Goal: Transaction & Acquisition: Purchase product/service

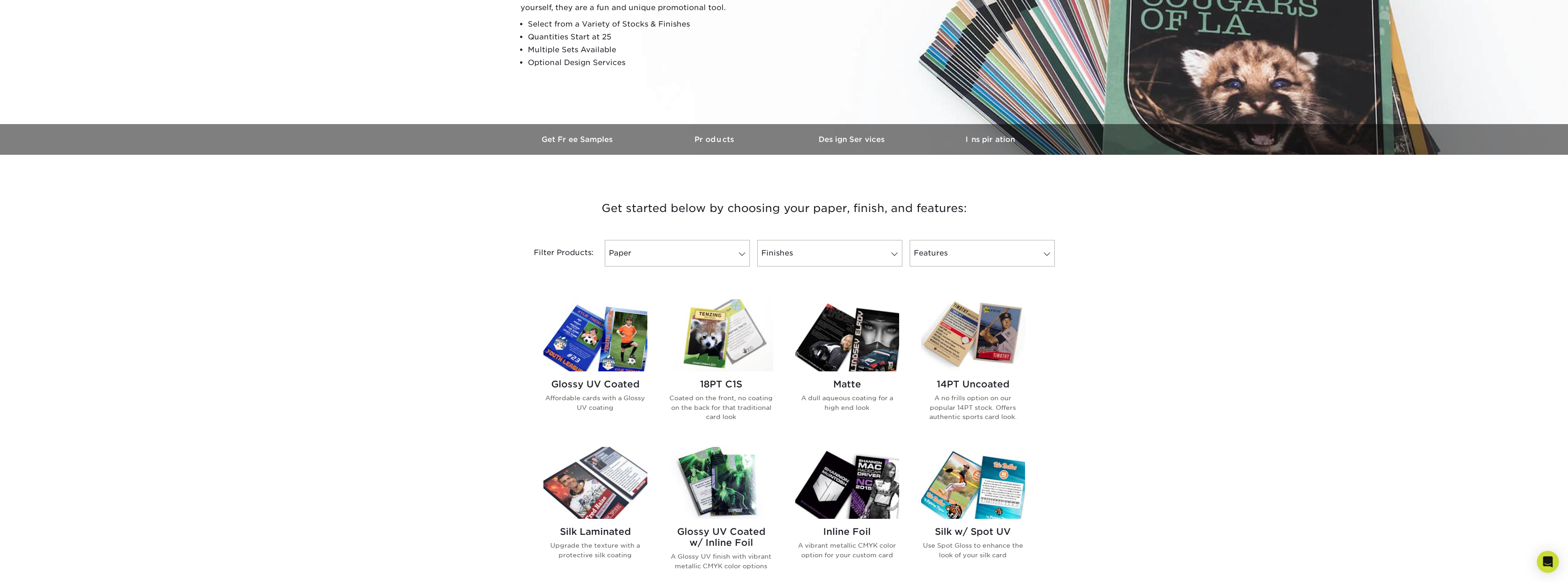
scroll to position [164, 0]
click at [718, 260] on link "Paper" at bounding box center [677, 252] width 145 height 26
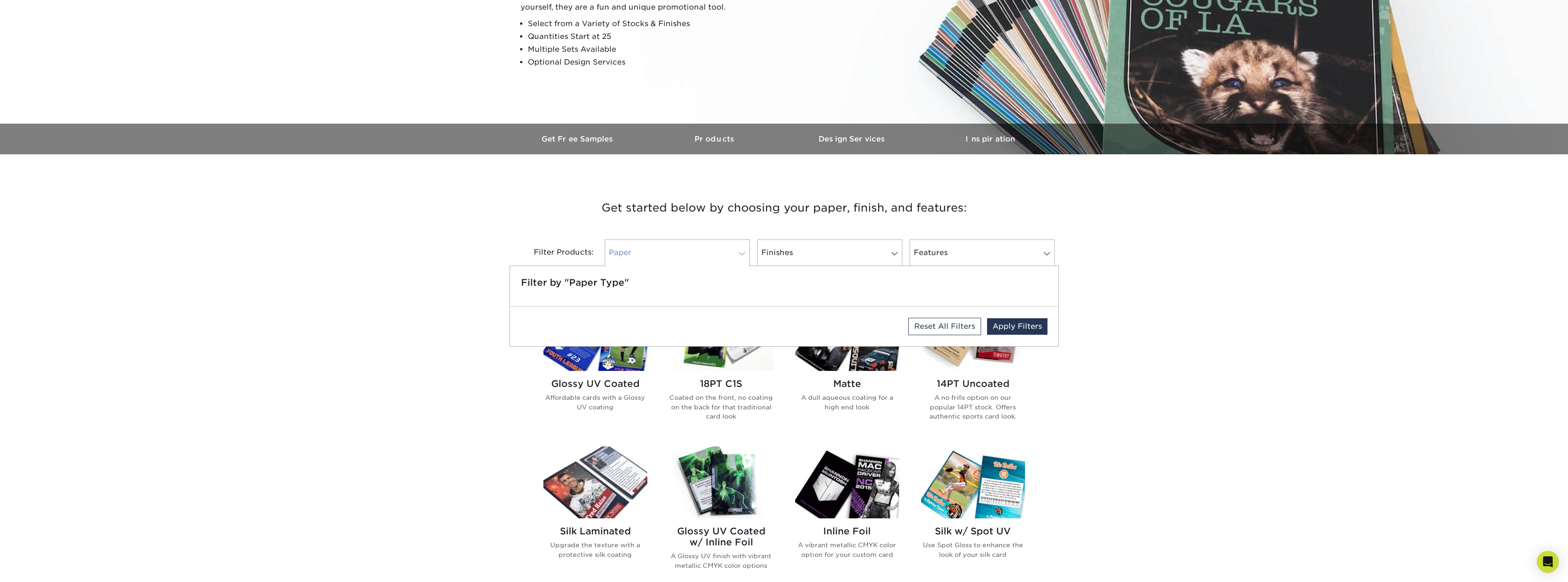
click at [698, 259] on link "Paper" at bounding box center [677, 252] width 145 height 26
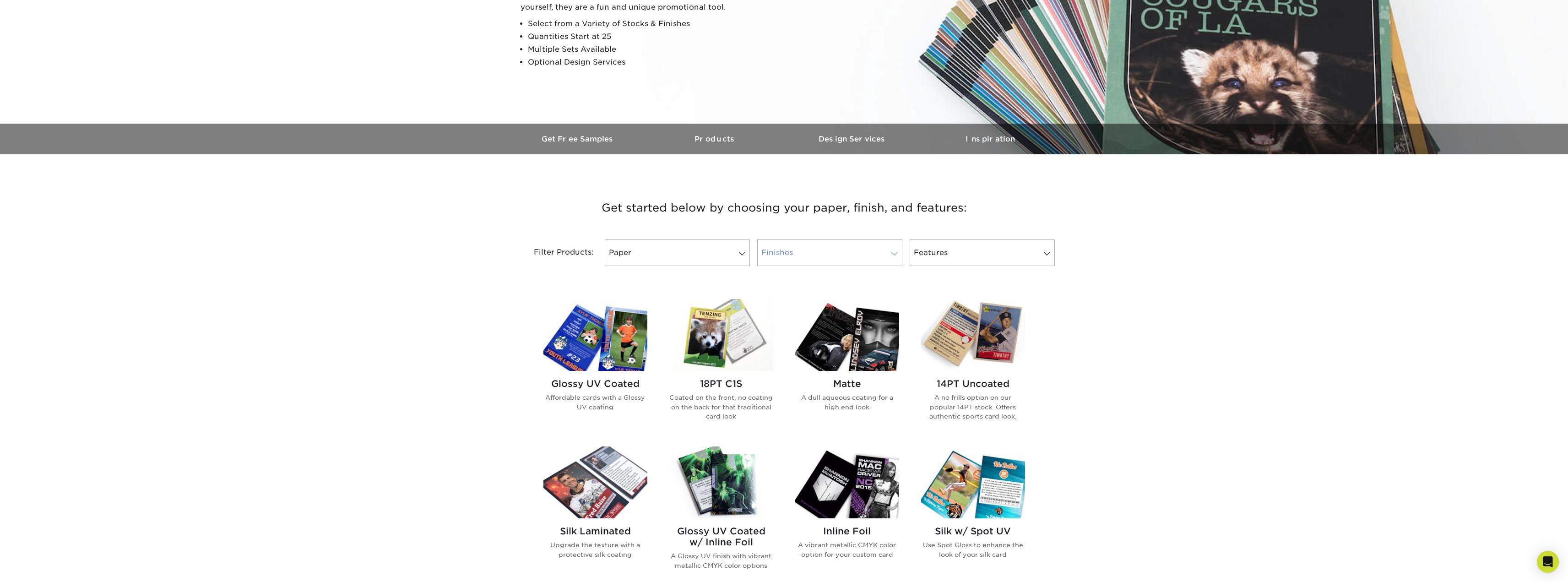
click at [792, 255] on link "Finishes" at bounding box center [830, 252] width 145 height 26
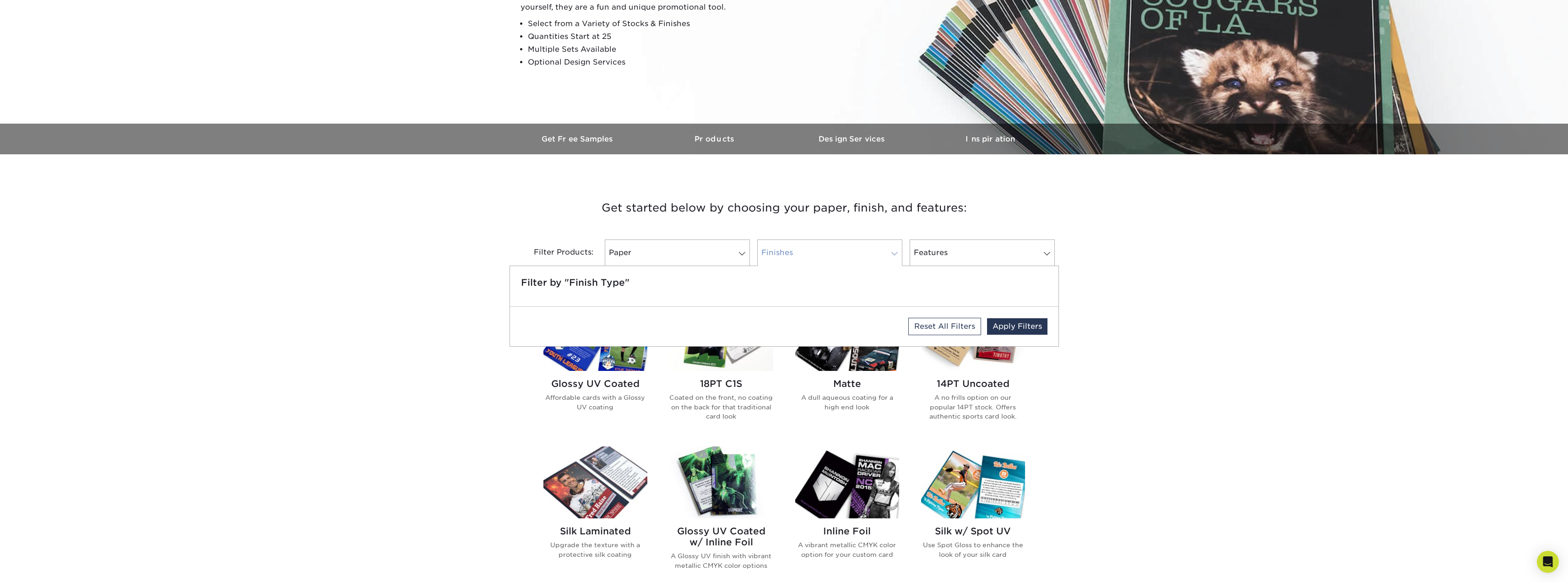
click at [792, 255] on link "Finishes" at bounding box center [830, 252] width 145 height 26
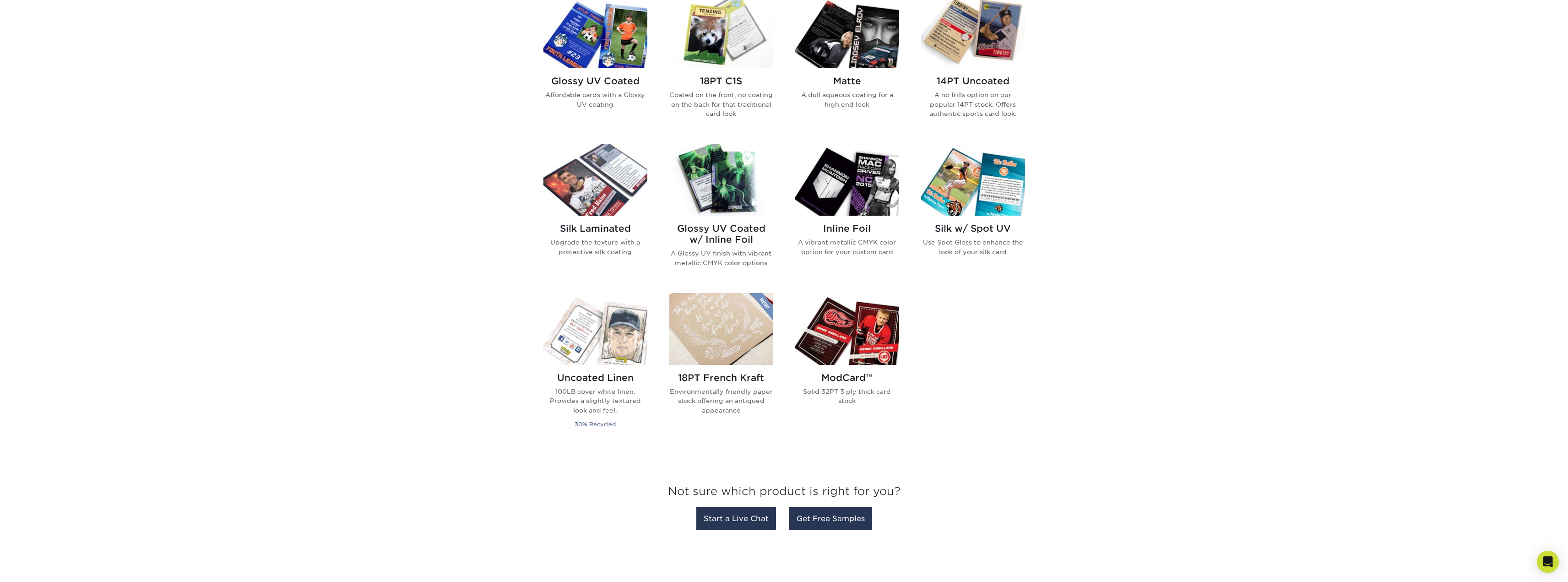
scroll to position [467, 0]
click at [875, 344] on img at bounding box center [847, 329] width 104 height 72
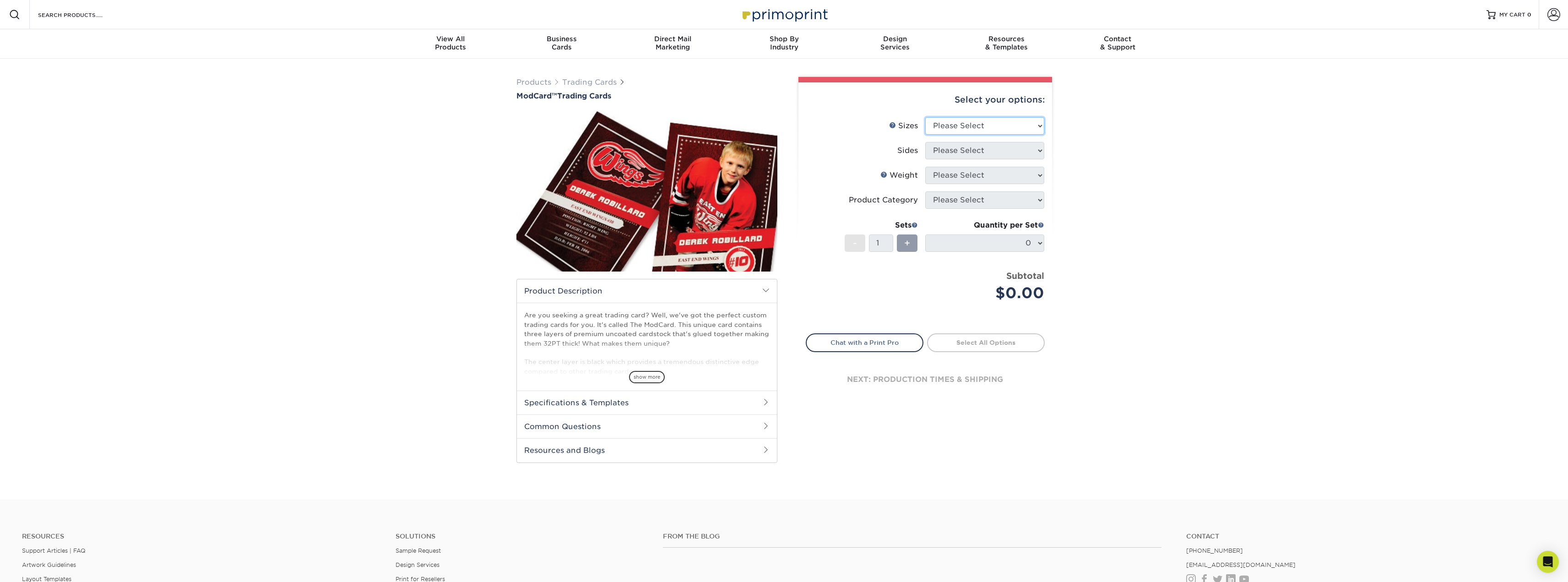
click at [985, 129] on select "Please Select 2.5" x 3.5"" at bounding box center [984, 126] width 119 height 17
select select "2.50x3.50"
click at [925, 117] on select "Please Select 2.5" x 3.5"" at bounding box center [984, 126] width 119 height 17
click at [974, 152] on select "Please Select Print Both Sides Print Front Only" at bounding box center [984, 150] width 119 height 17
select select "13abbda7-1d64-4f25-8bb2-c179b224825d"
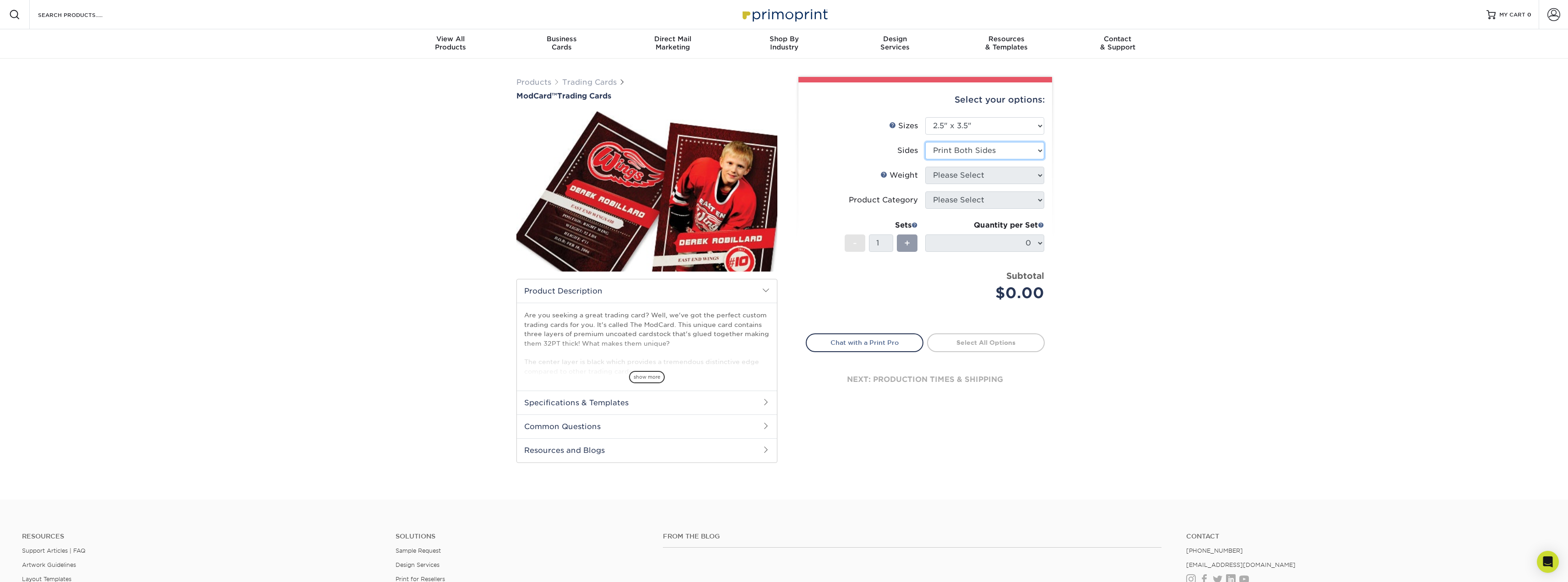
click at [925, 142] on select "Please Select Print Both Sides Print Front Only" at bounding box center [984, 150] width 119 height 17
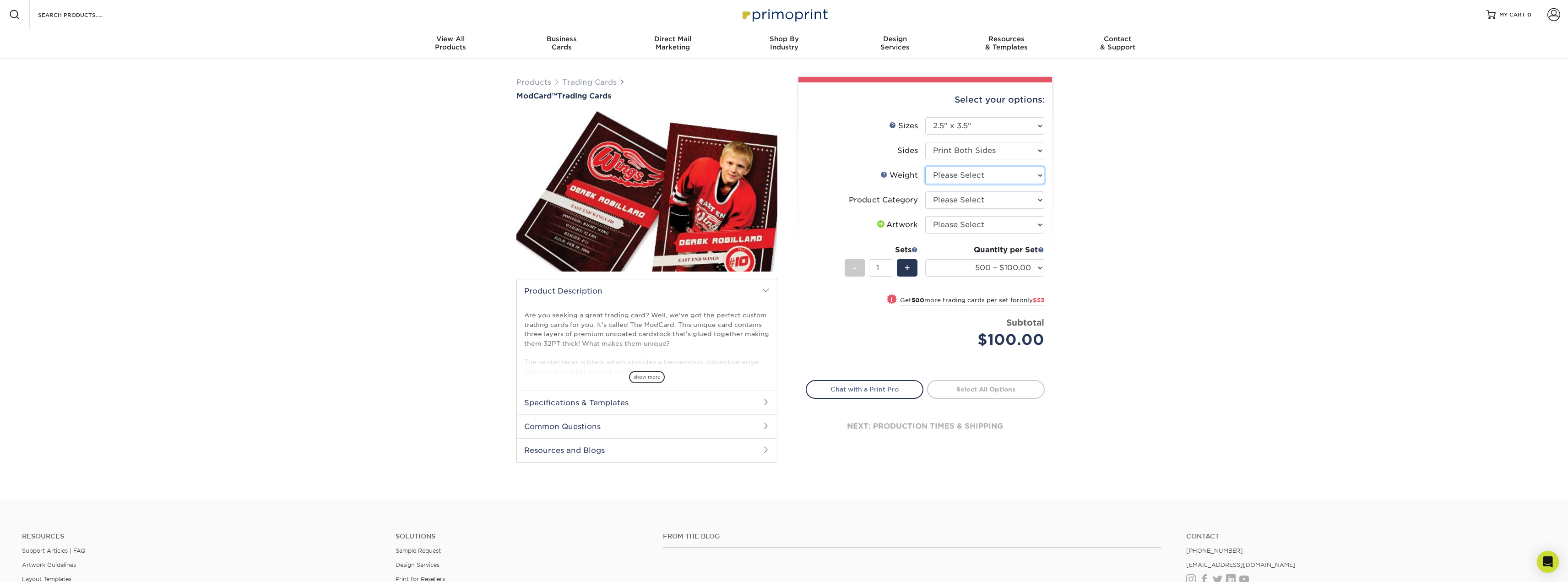
click at [1004, 176] on select "Please Select 32PTUCBLK" at bounding box center [984, 175] width 119 height 17
select select "32PTUCBLK"
click at [925, 167] on select "Please Select 32PTUCBLK" at bounding box center [984, 175] width 119 height 17
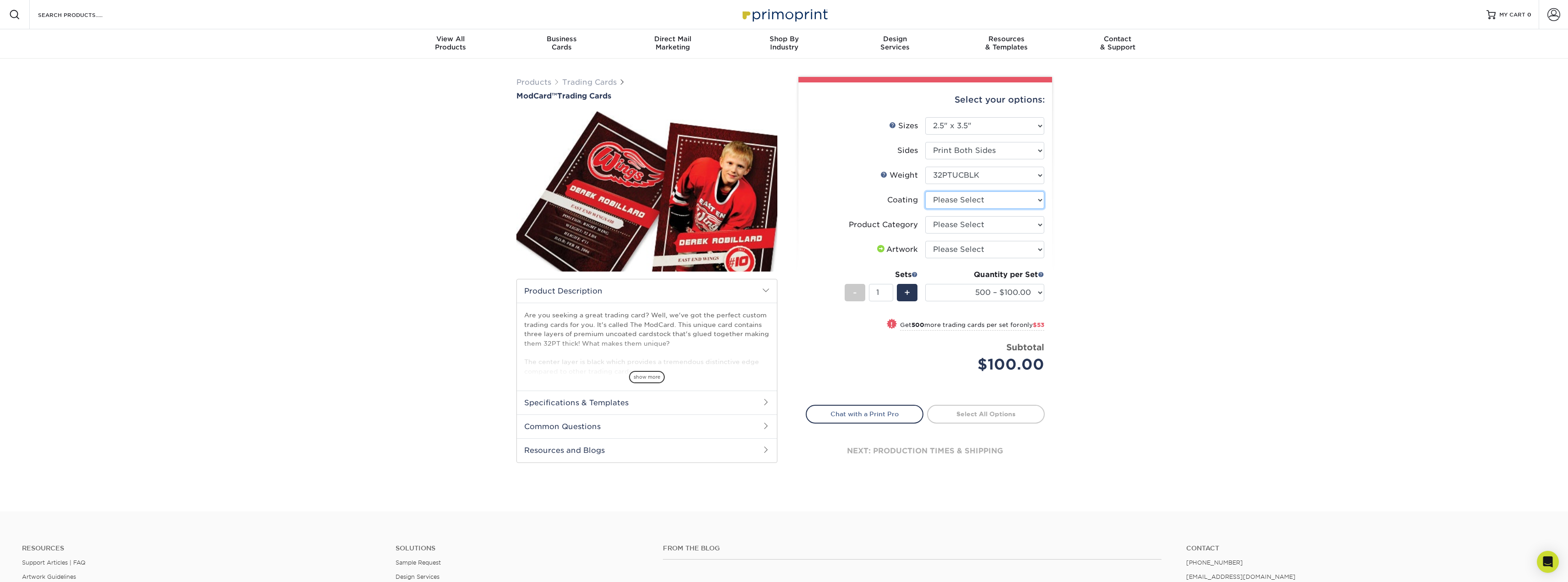
click at [1019, 200] on select at bounding box center [984, 200] width 119 height 17
click at [925, 191] on select at bounding box center [984, 200] width 119 height 17
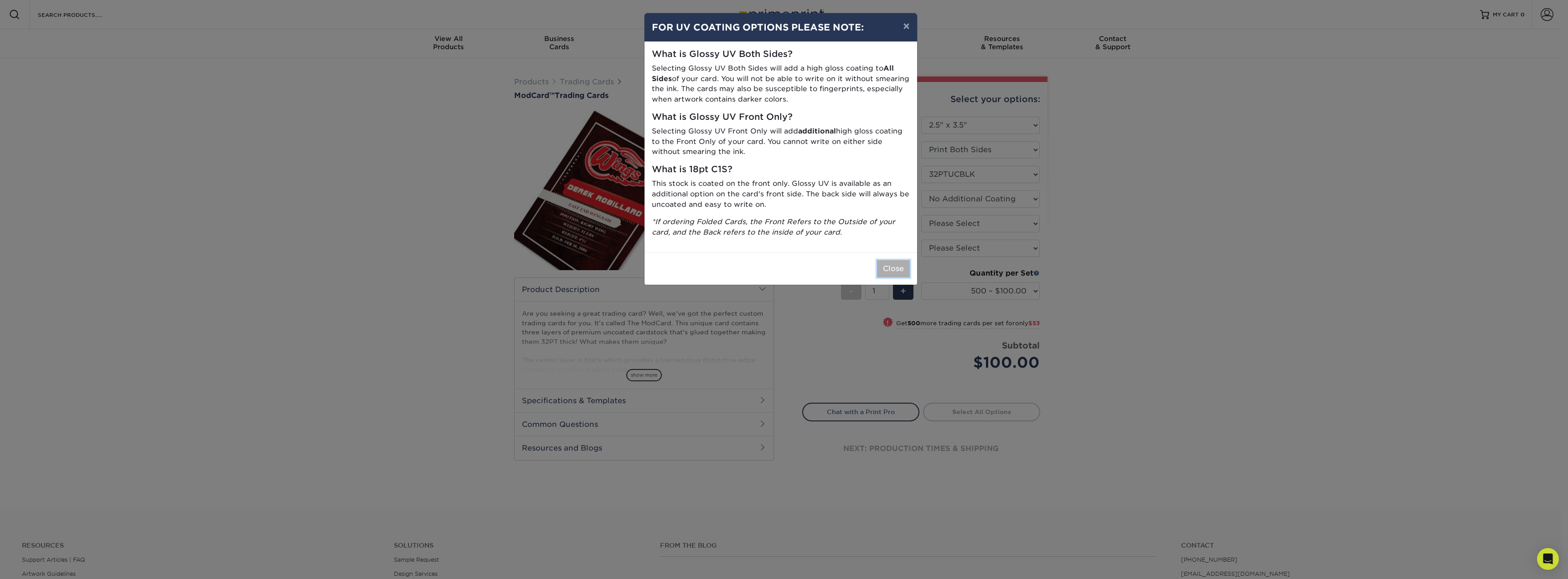
click at [899, 273] on button "Close" at bounding box center [894, 269] width 33 height 17
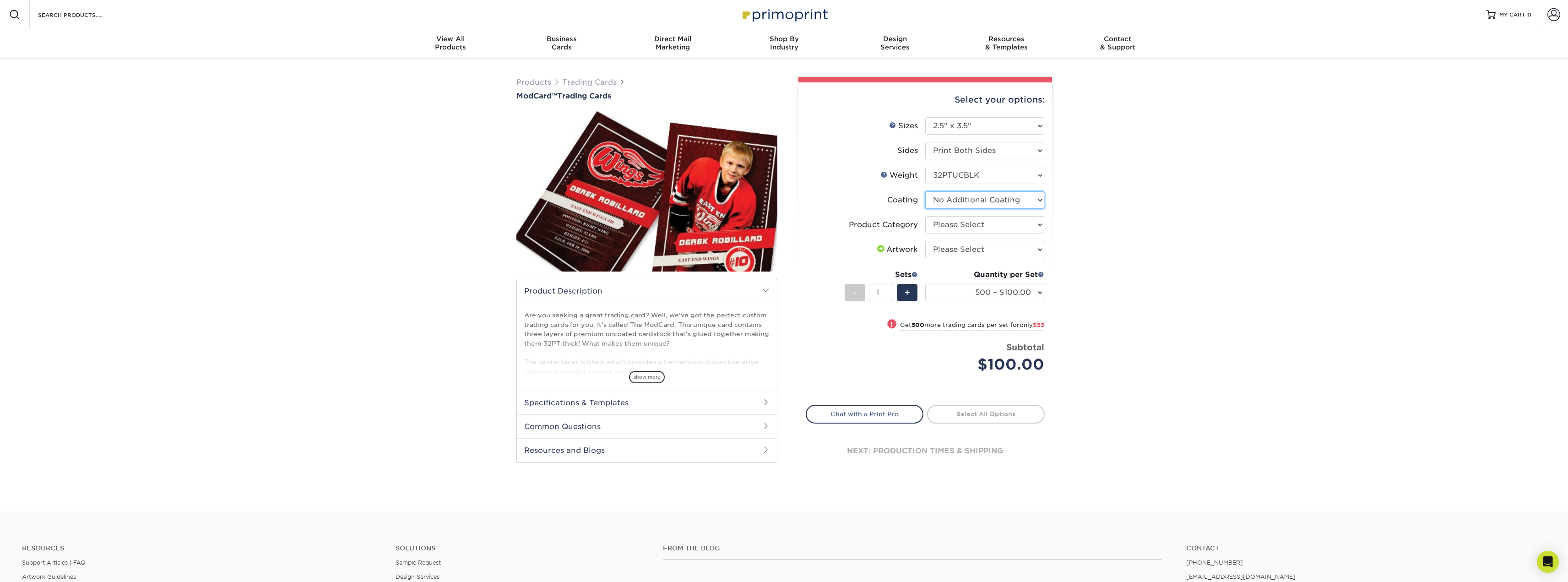
click at [1034, 205] on select at bounding box center [984, 200] width 119 height 17
click at [1023, 208] on select at bounding box center [984, 200] width 119 height 17
select select "-1"
click at [925, 191] on select at bounding box center [984, 200] width 119 height 17
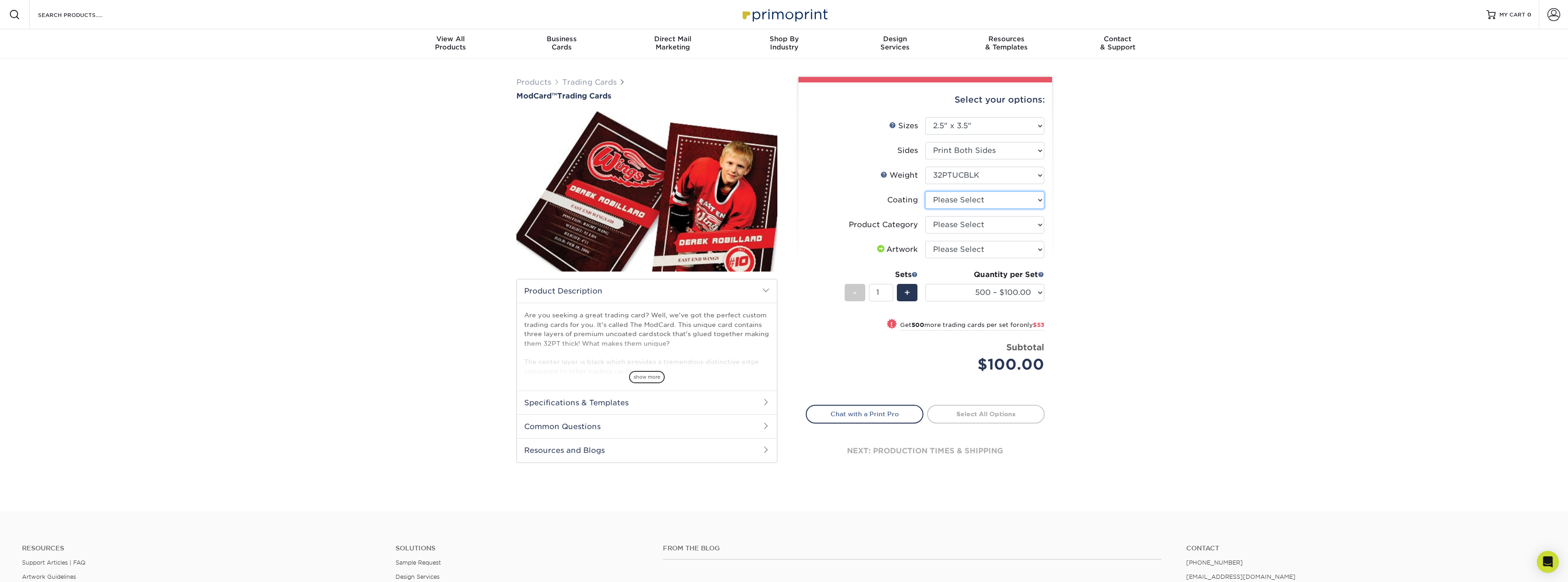
select select
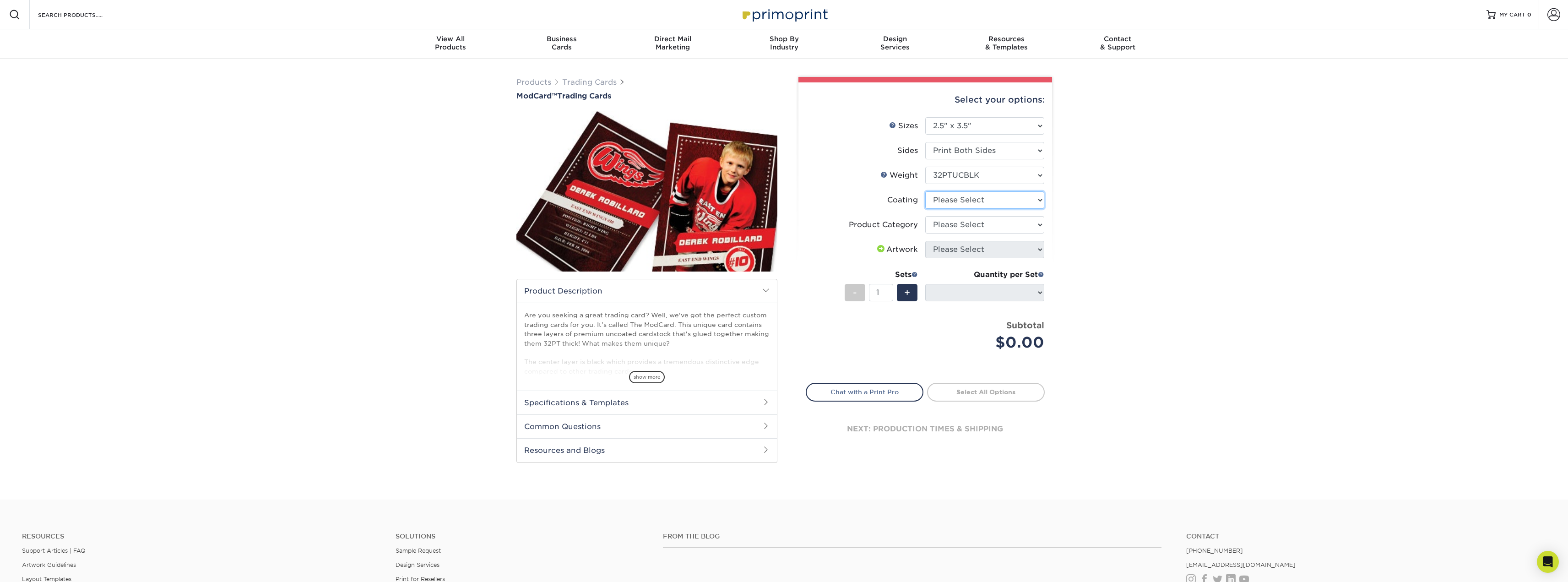
click at [1013, 204] on select at bounding box center [984, 200] width 119 height 17
select select "3e7618de-abca-4bda-9f97-8b9129e913d8"
click at [925, 191] on select at bounding box center [984, 200] width 119 height 17
select select "-1"
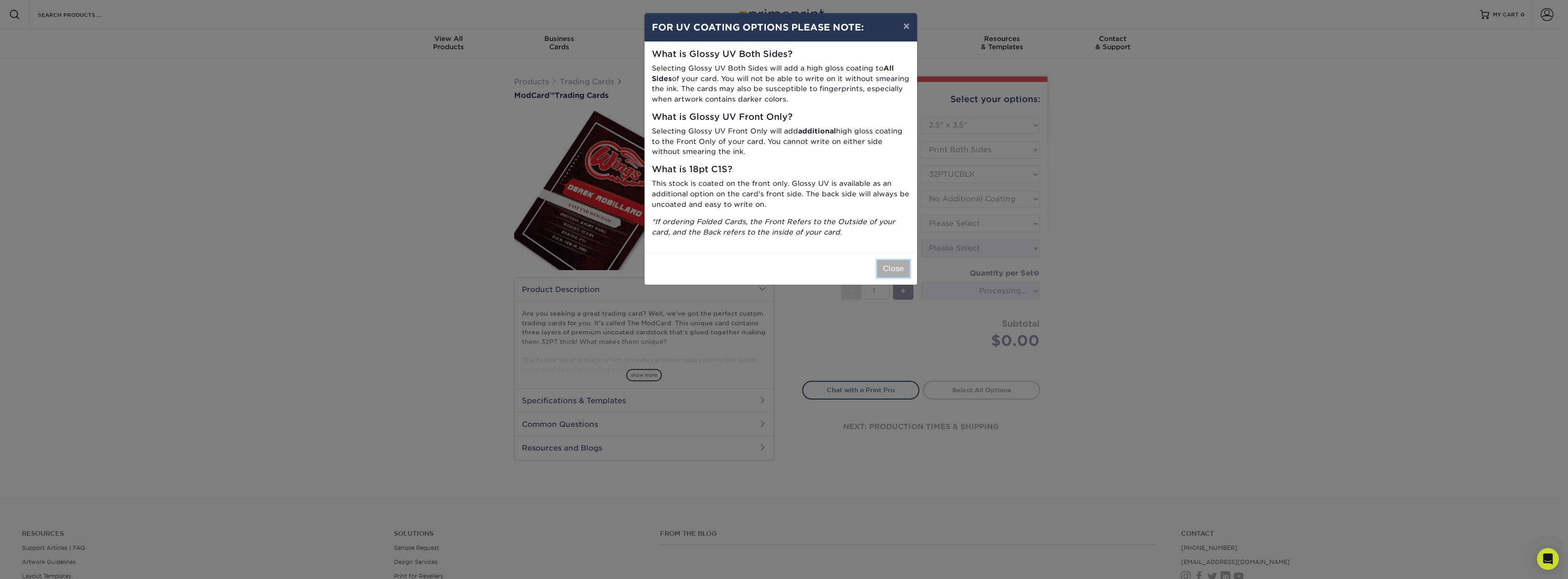
click at [900, 267] on button "Close" at bounding box center [894, 269] width 33 height 17
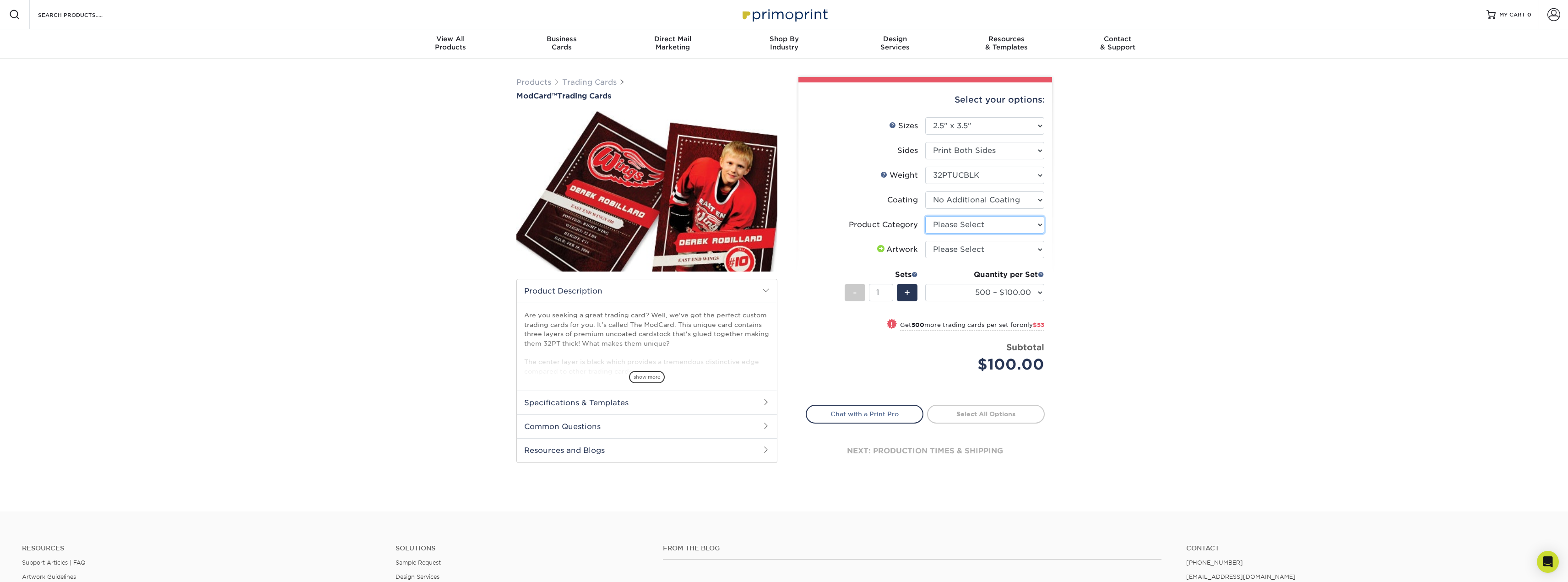
click at [1016, 227] on select "Please Select Trading Cards" at bounding box center [984, 224] width 119 height 17
select select "c2f9bce9-36c2-409d-b101-c29d9d031e18"
click at [925, 216] on select "Please Select Trading Cards" at bounding box center [984, 224] width 119 height 17
click at [1007, 251] on select "Please Select I will upload files I need a design - $100" at bounding box center [984, 249] width 119 height 17
select select "upload"
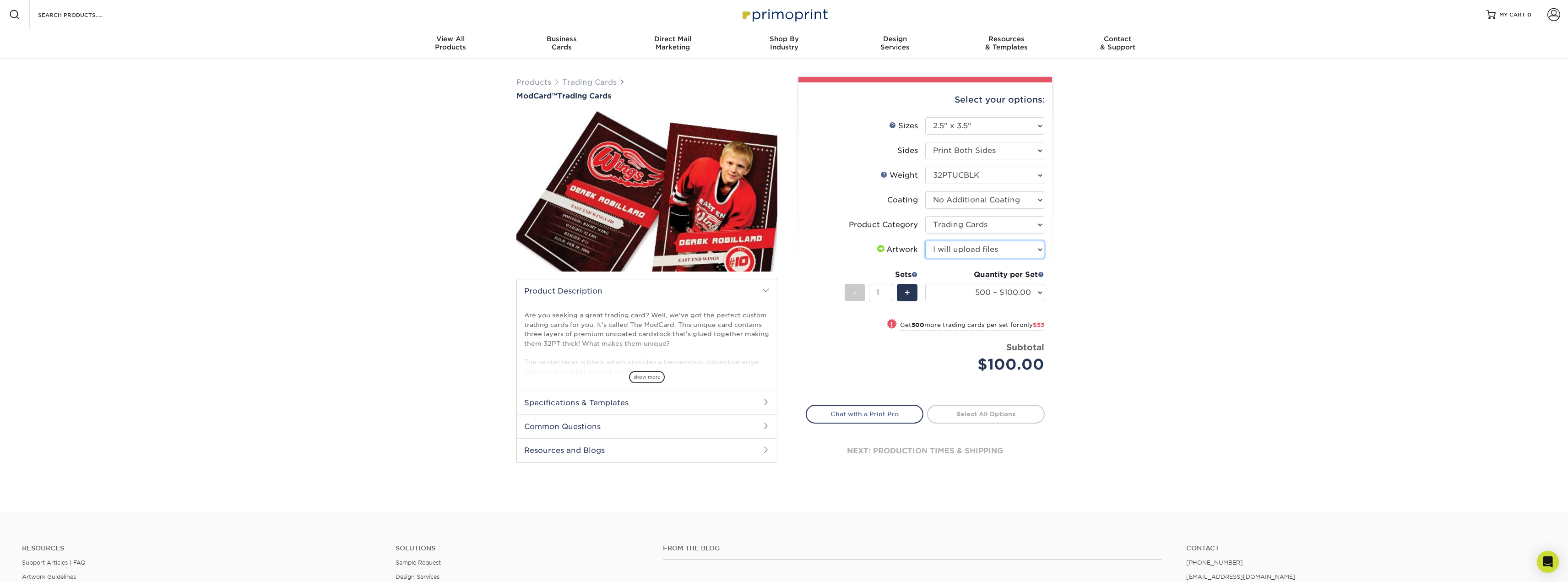
click at [925, 241] on select "Please Select I will upload files I need a design - $100" at bounding box center [984, 249] width 119 height 17
drag, startPoint x: 1062, startPoint y: 258, endPoint x: 1261, endPoint y: 201, distance: 207.0
click at [1261, 201] on div "Products Trading Cards ModCard™ Trading Cards show more Templates /" at bounding box center [784, 285] width 1568 height 453
